Goal: Task Accomplishment & Management: Manage account settings

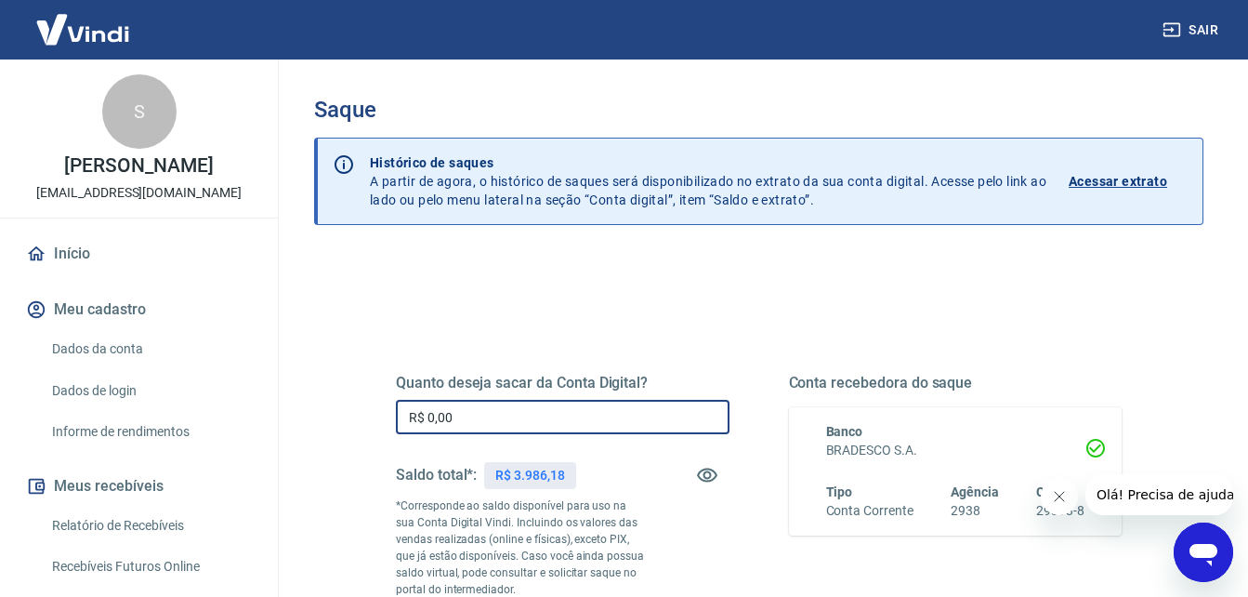
click at [546, 412] on input "R$ 0,00" at bounding box center [563, 417] width 334 height 34
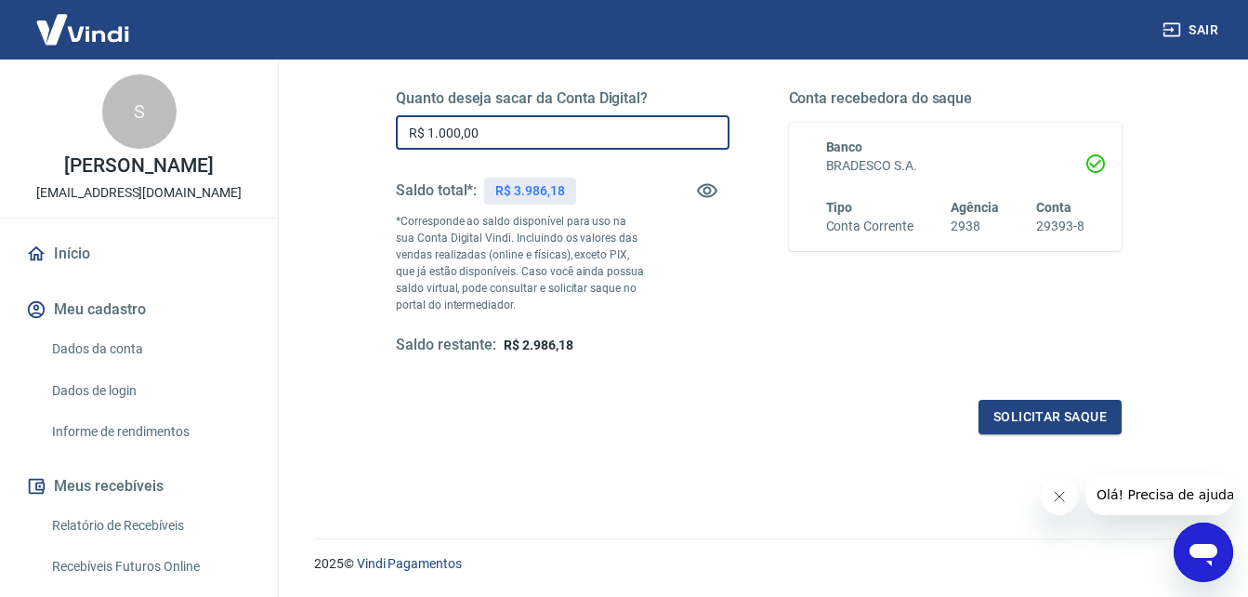
scroll to position [339, 0]
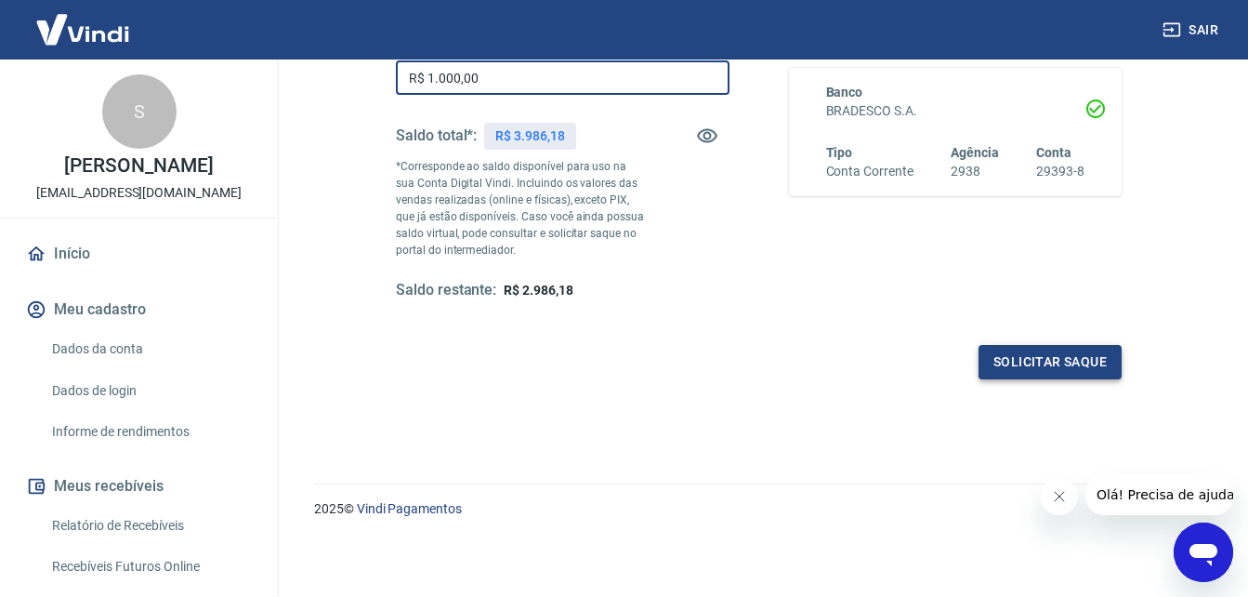
type input "R$ 1.000,00"
click at [1035, 362] on button "Solicitar saque" at bounding box center [1049, 362] width 143 height 34
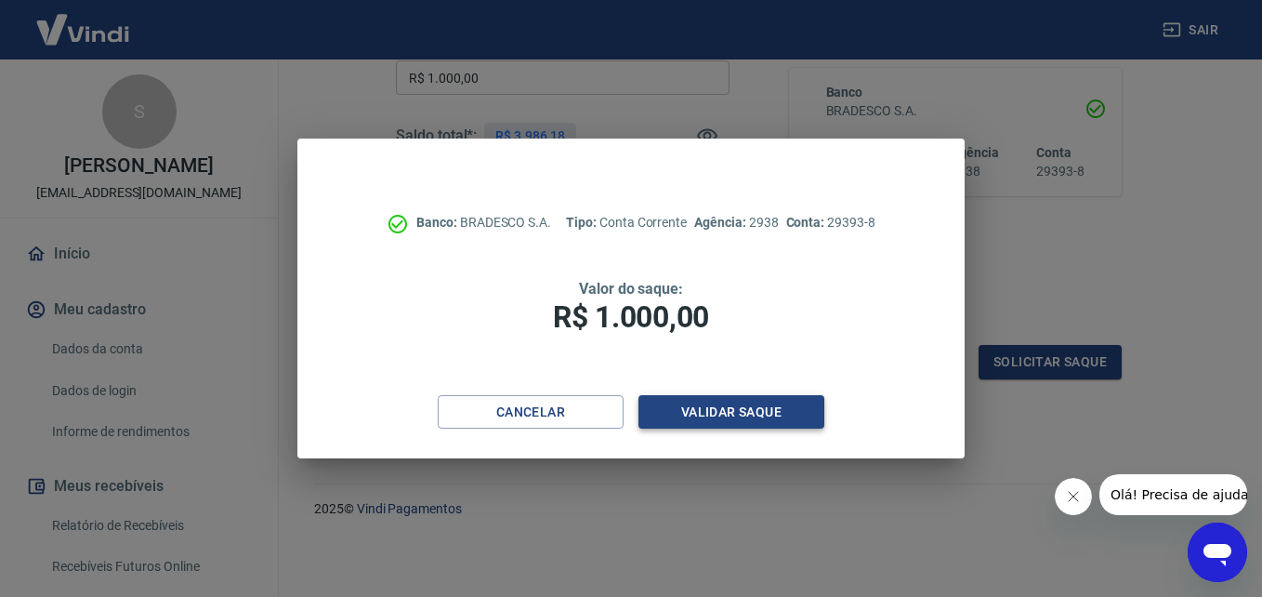
click at [725, 409] on button "Validar saque" at bounding box center [731, 412] width 186 height 34
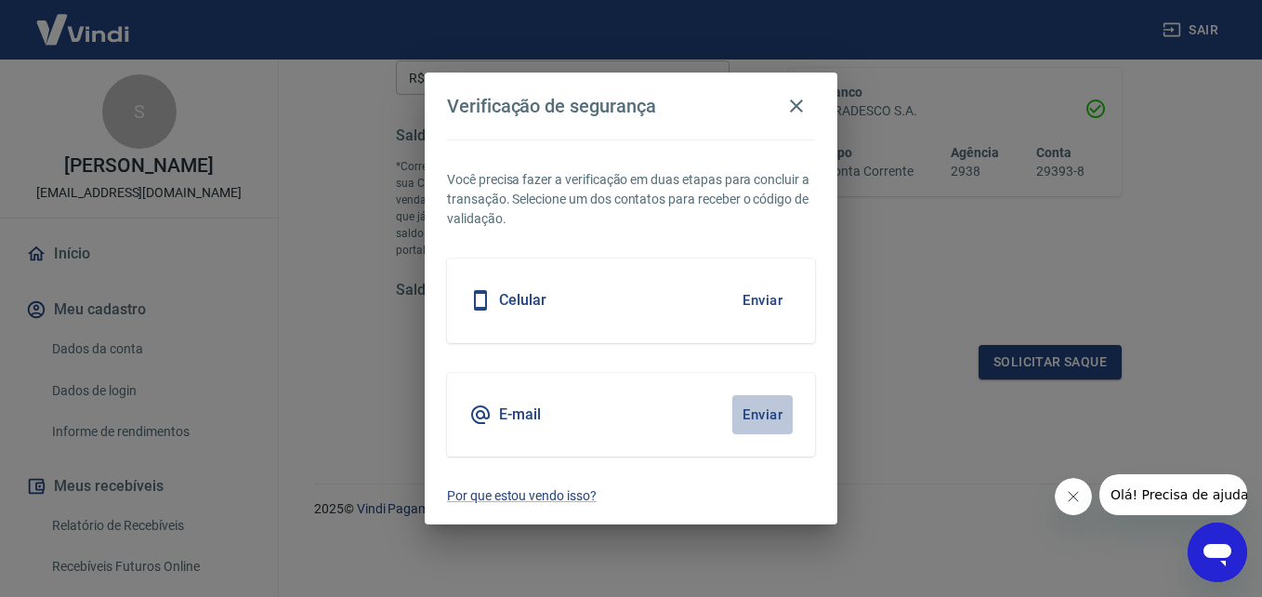
click at [755, 413] on button "Enviar" at bounding box center [762, 414] width 60 height 39
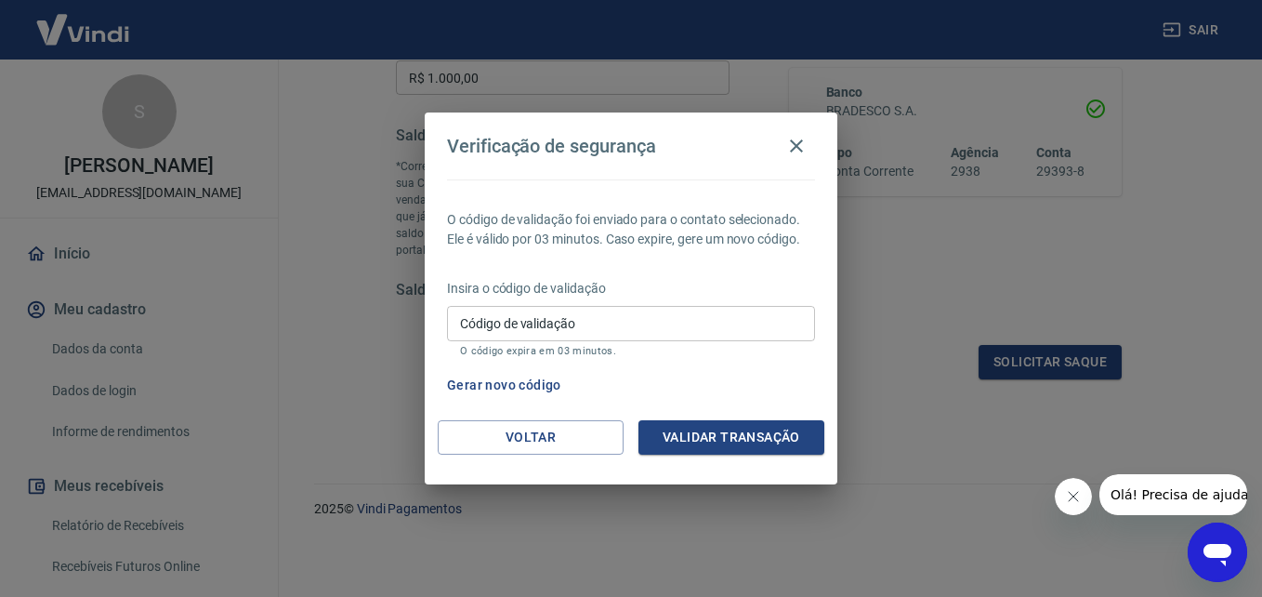
click at [618, 323] on input "Código de validação" at bounding box center [631, 323] width 368 height 34
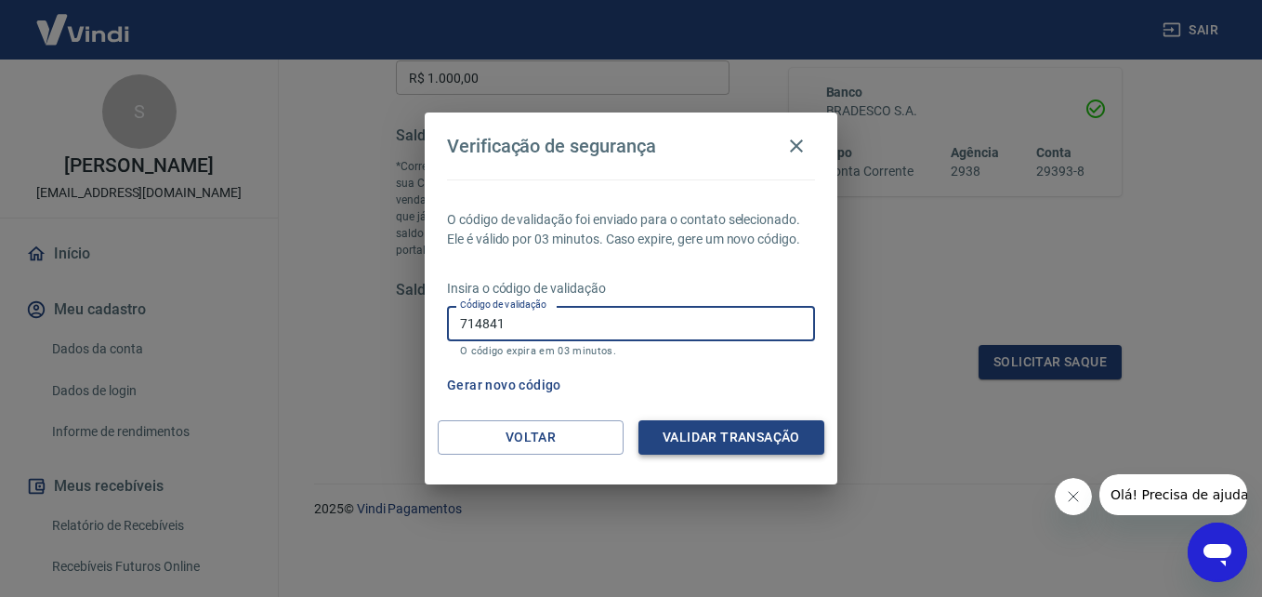
type input "714841"
click at [723, 439] on button "Validar transação" at bounding box center [731, 437] width 186 height 34
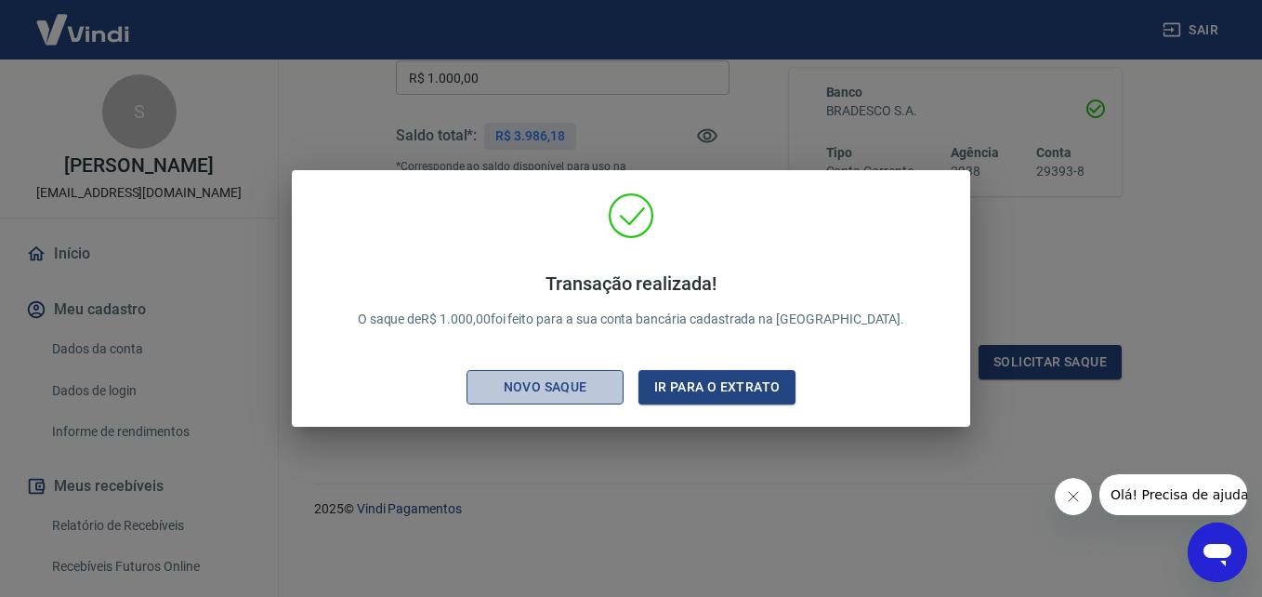
click at [584, 386] on div "Novo saque" at bounding box center [545, 386] width 128 height 23
